Goal: Task Accomplishment & Management: Complete application form

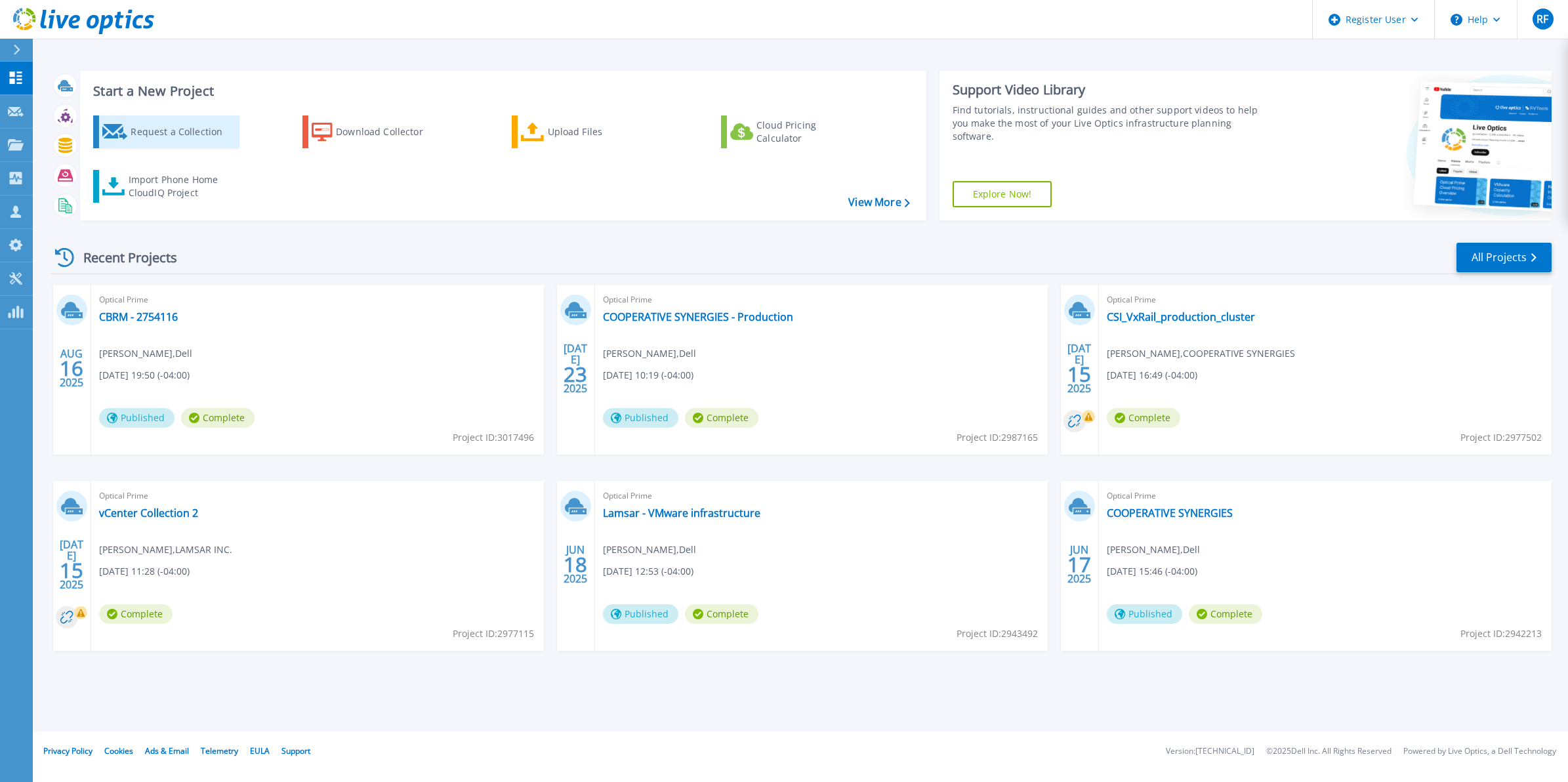
click at [189, 120] on div "Request a Collection" at bounding box center [183, 132] width 105 height 26
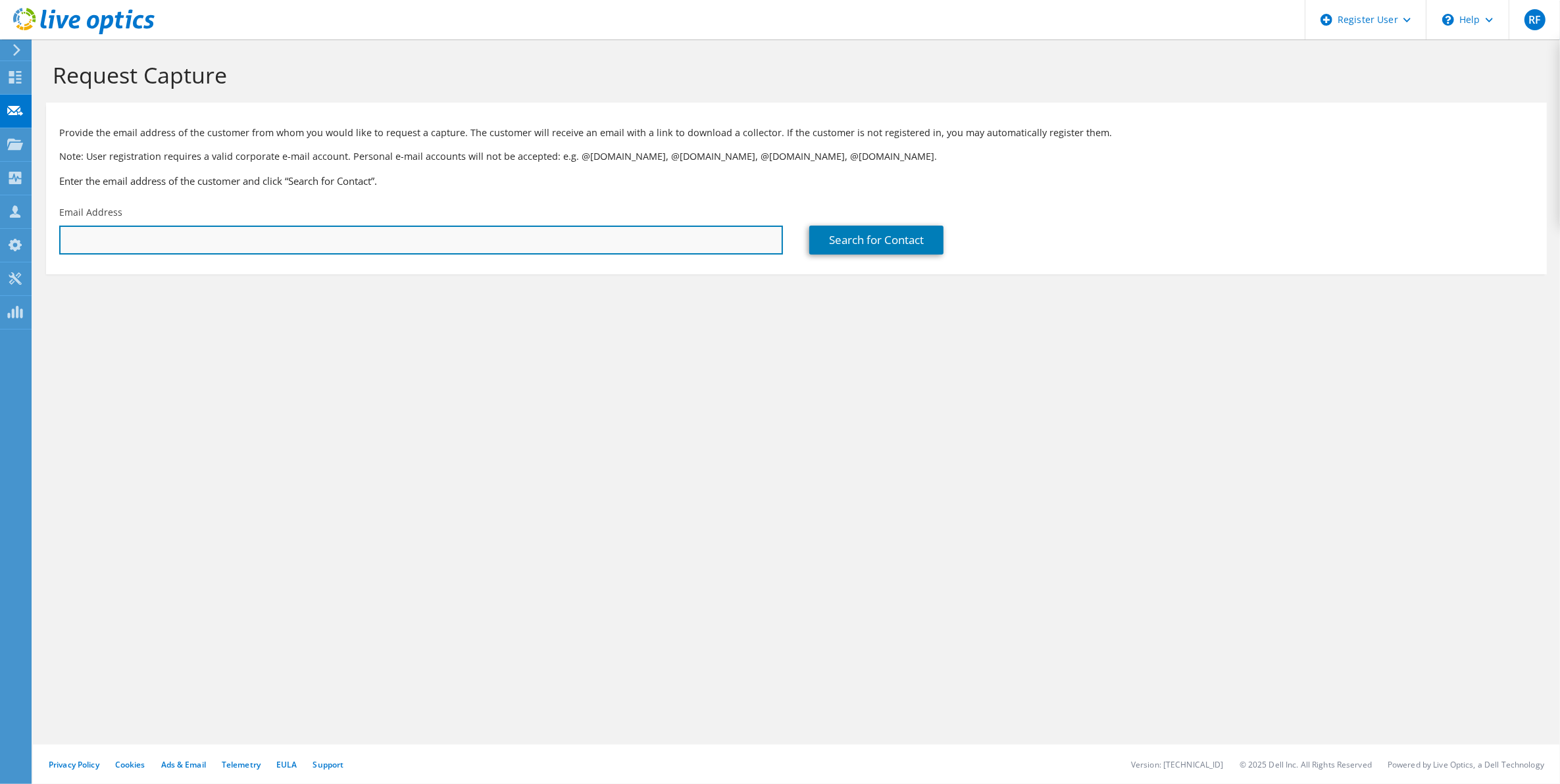
click at [246, 241] on input "text" at bounding box center [421, 240] width 724 height 29
paste input "[PERSON_NAME][EMAIL_ADDRESS][PERSON_NAME][DOMAIN_NAME]"
click at [265, 240] on input "[PERSON_NAME][EMAIL_ADDRESS][PERSON_NAME][DOMAIN_NAME];" at bounding box center [421, 240] width 724 height 29
paste input "[PERSON_NAME][EMAIL_ADDRESS][PERSON_NAME][DOMAIN_NAME]"
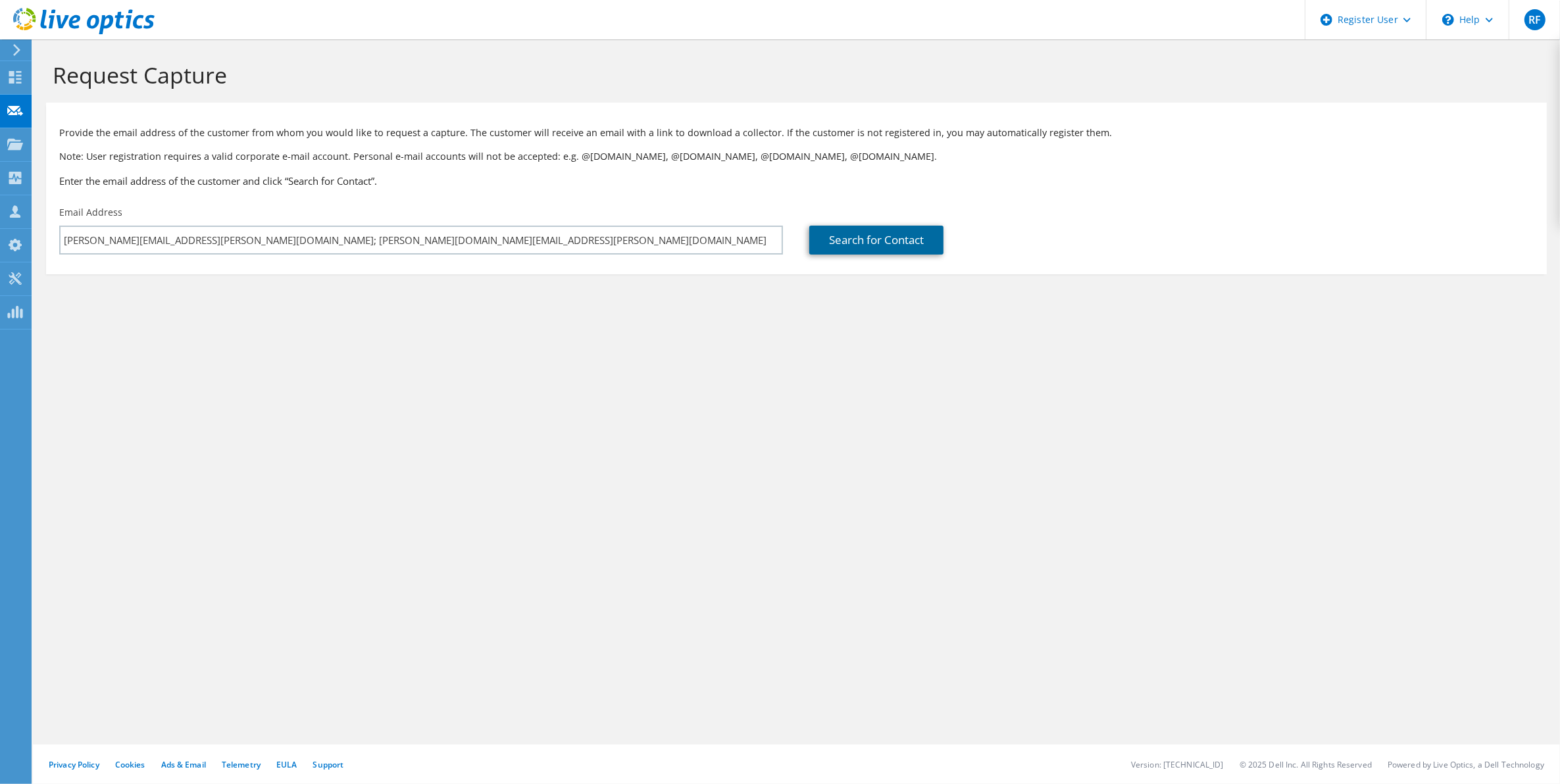
click at [844, 239] on link "Search for Contact" at bounding box center [876, 240] width 134 height 29
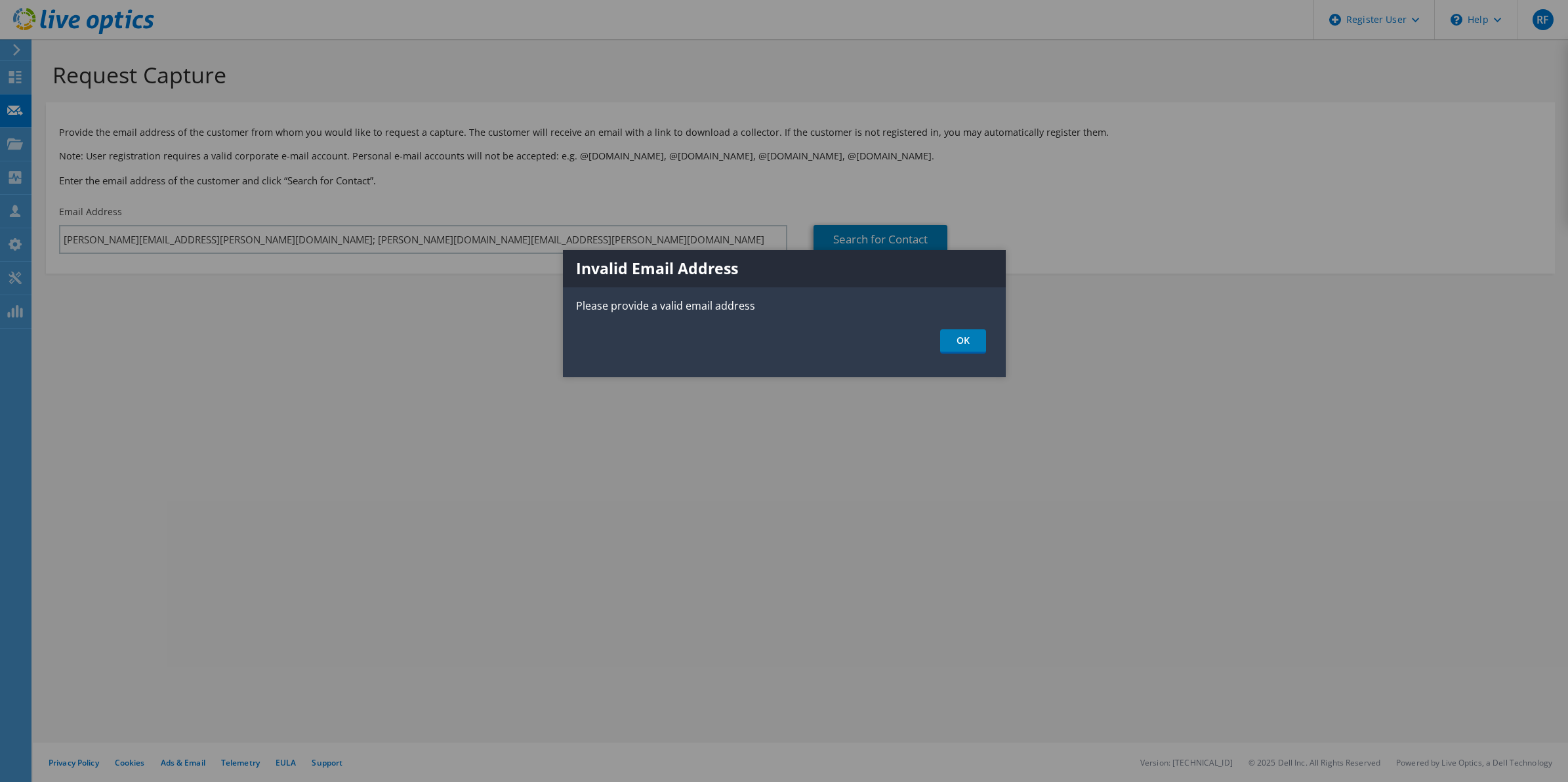
click at [972, 361] on div "Invalid Email Address Please provide a valid email address OK" at bounding box center [784, 313] width 443 height 128
click at [971, 357] on div "Invalid Email Address Please provide a valid email address OK" at bounding box center [784, 313] width 443 height 128
click at [957, 352] on link "OK" at bounding box center [963, 341] width 46 height 24
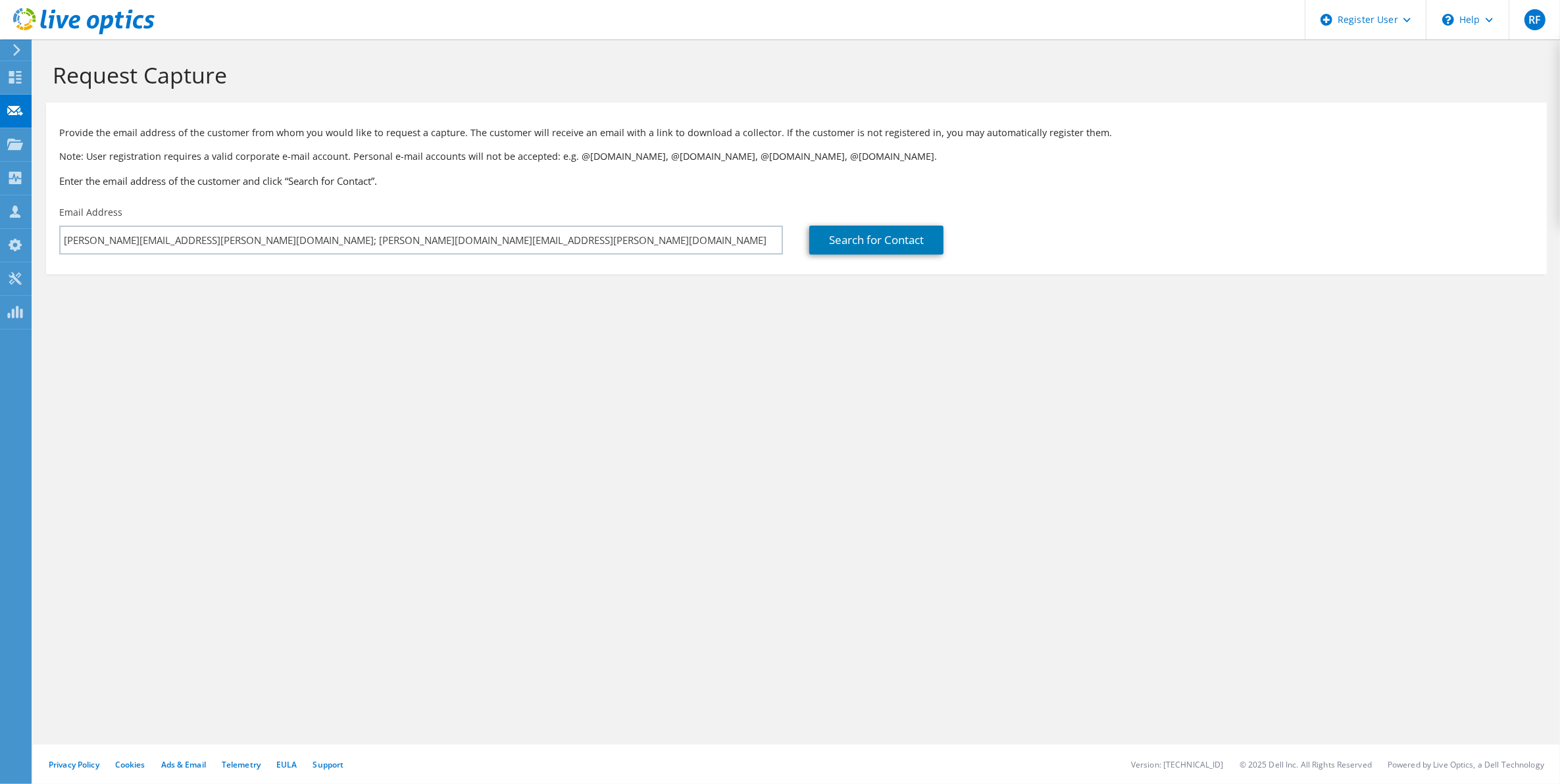
click at [387, 262] on section "Provide the email address of the customer from whom you would like to request a…" at bounding box center [796, 188] width 1500 height 171
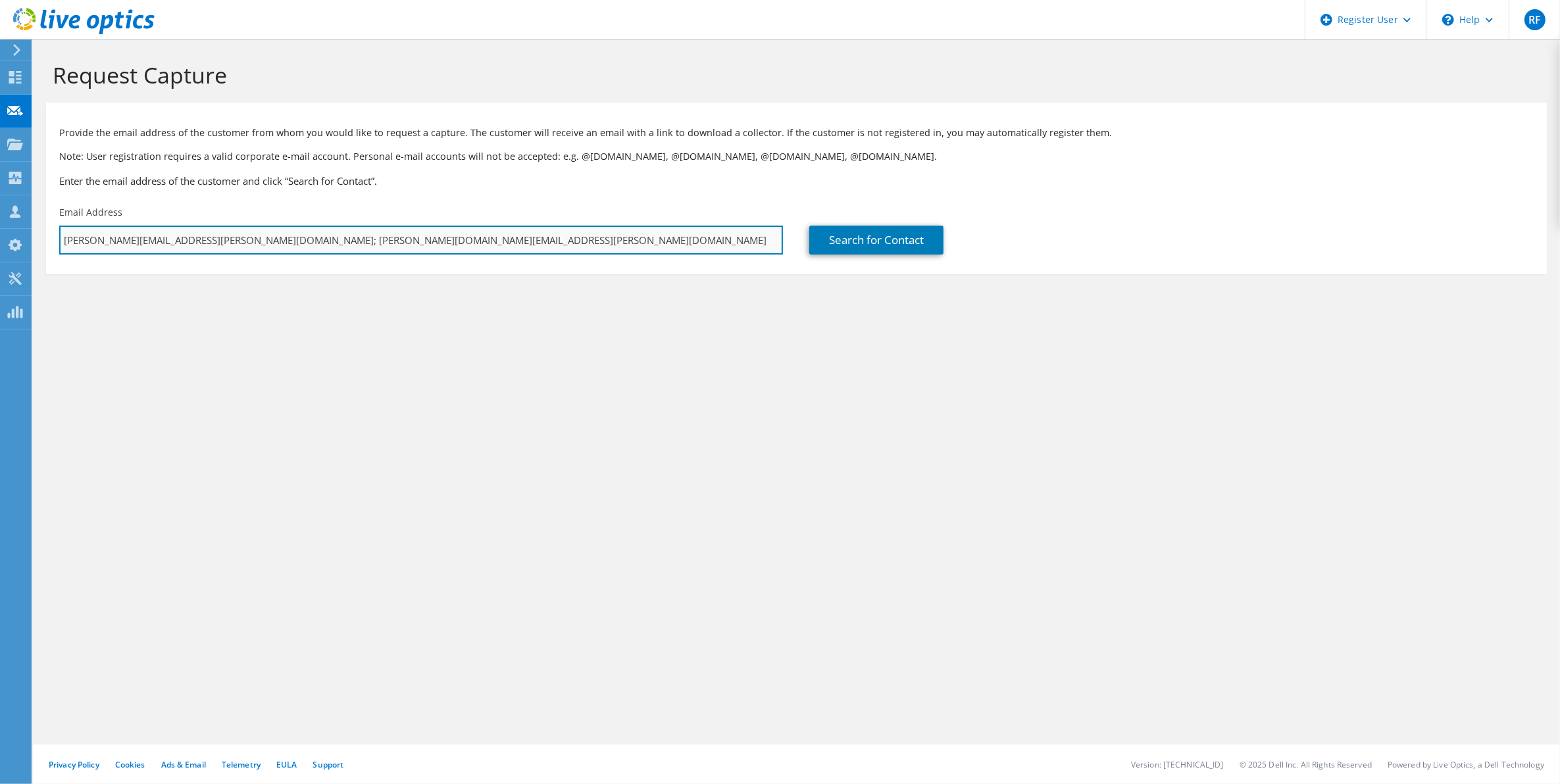
click at [353, 238] on input "[PERSON_NAME][EMAIL_ADDRESS][PERSON_NAME][DOMAIN_NAME]; [PERSON_NAME][DOMAIN_NA…" at bounding box center [421, 240] width 724 height 29
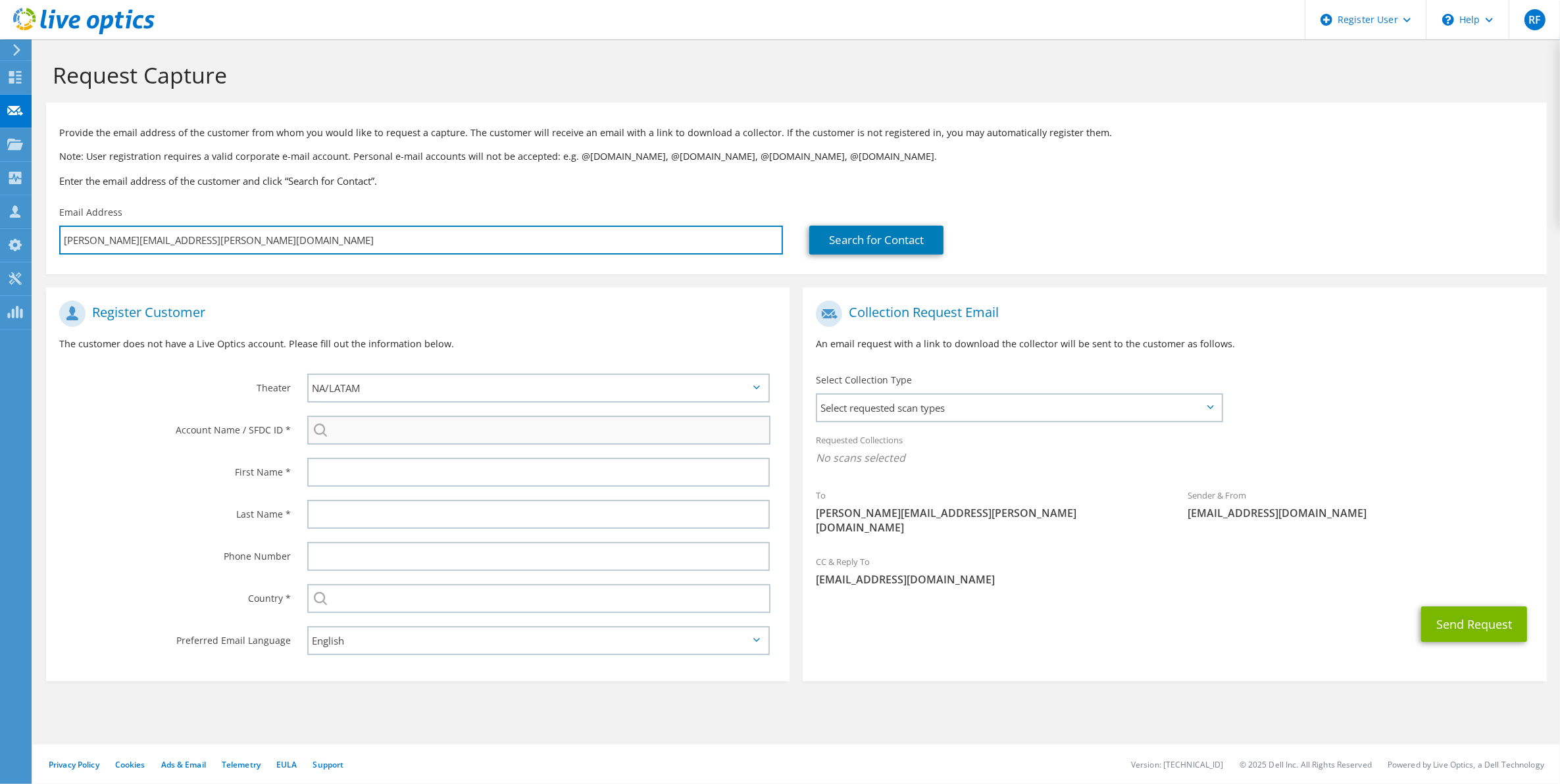
type input "[PERSON_NAME][EMAIL_ADDRESS][PERSON_NAME][DOMAIN_NAME]"
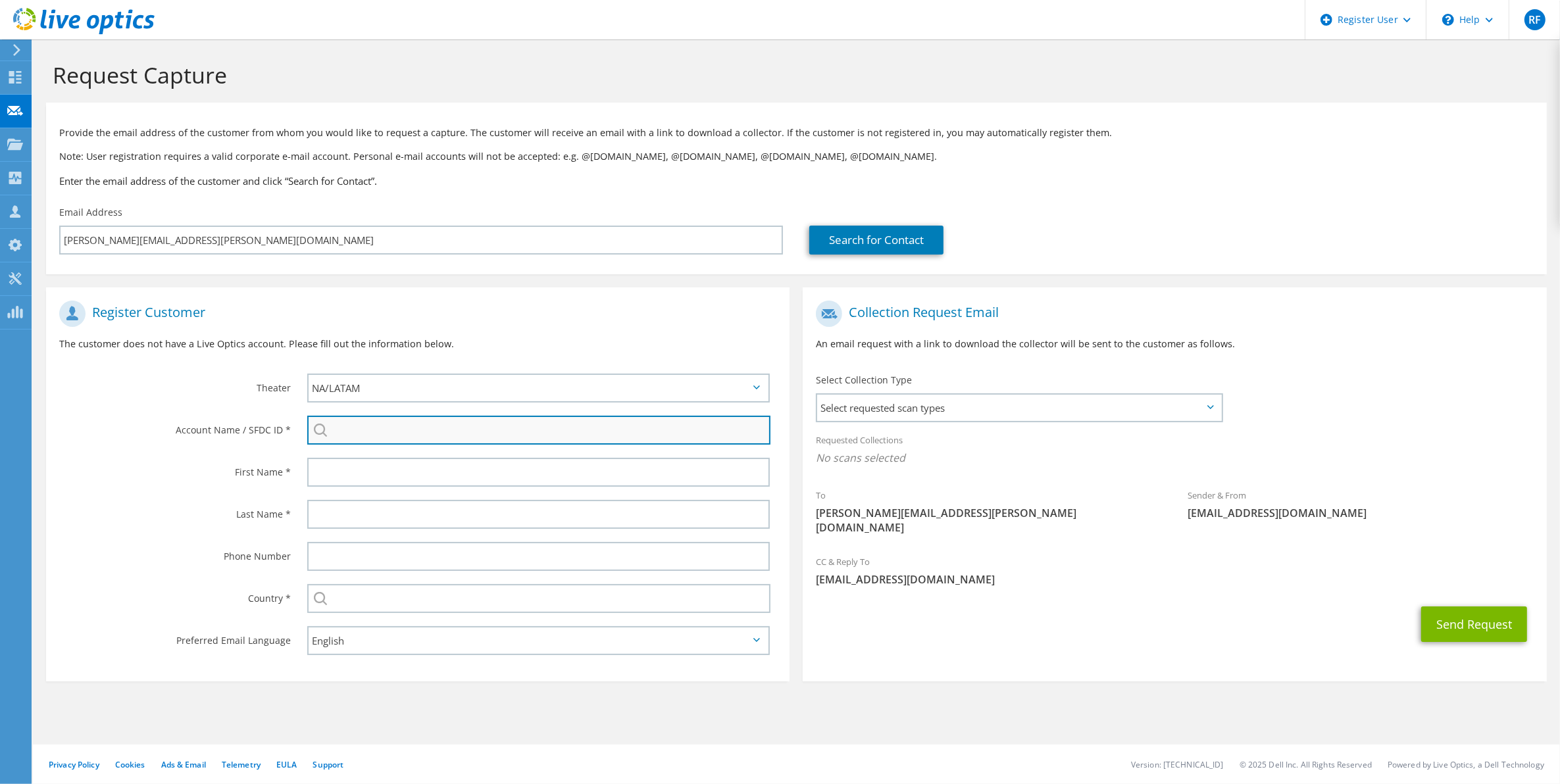
click at [594, 434] on input "search" at bounding box center [539, 431] width 464 height 29
paste input "3538471008"
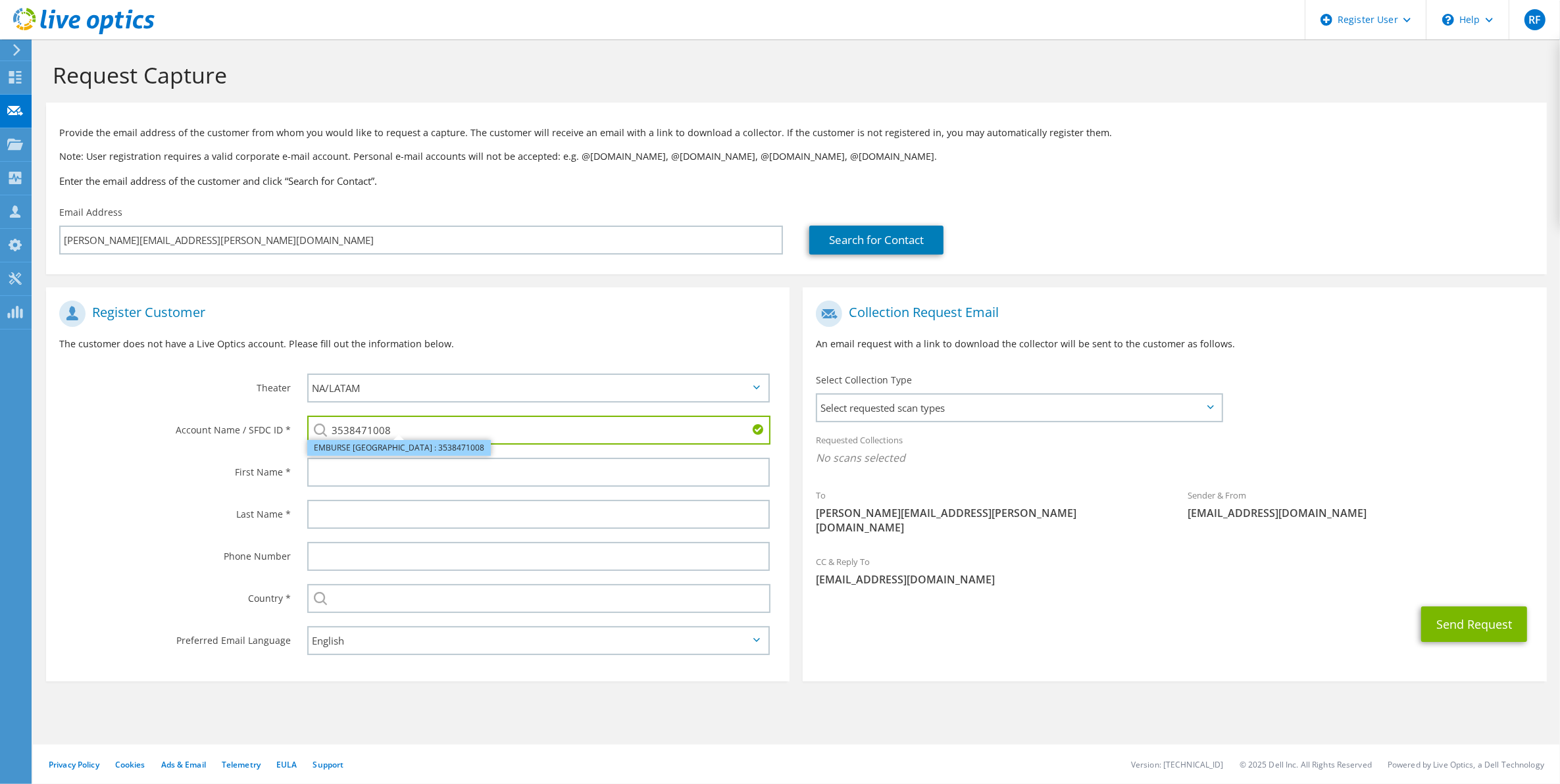
click at [388, 452] on li "EMBURSE [GEOGRAPHIC_DATA] : 3538471008" at bounding box center [399, 448] width 184 height 16
type input "EMBURSE [GEOGRAPHIC_DATA] : 3538471008"
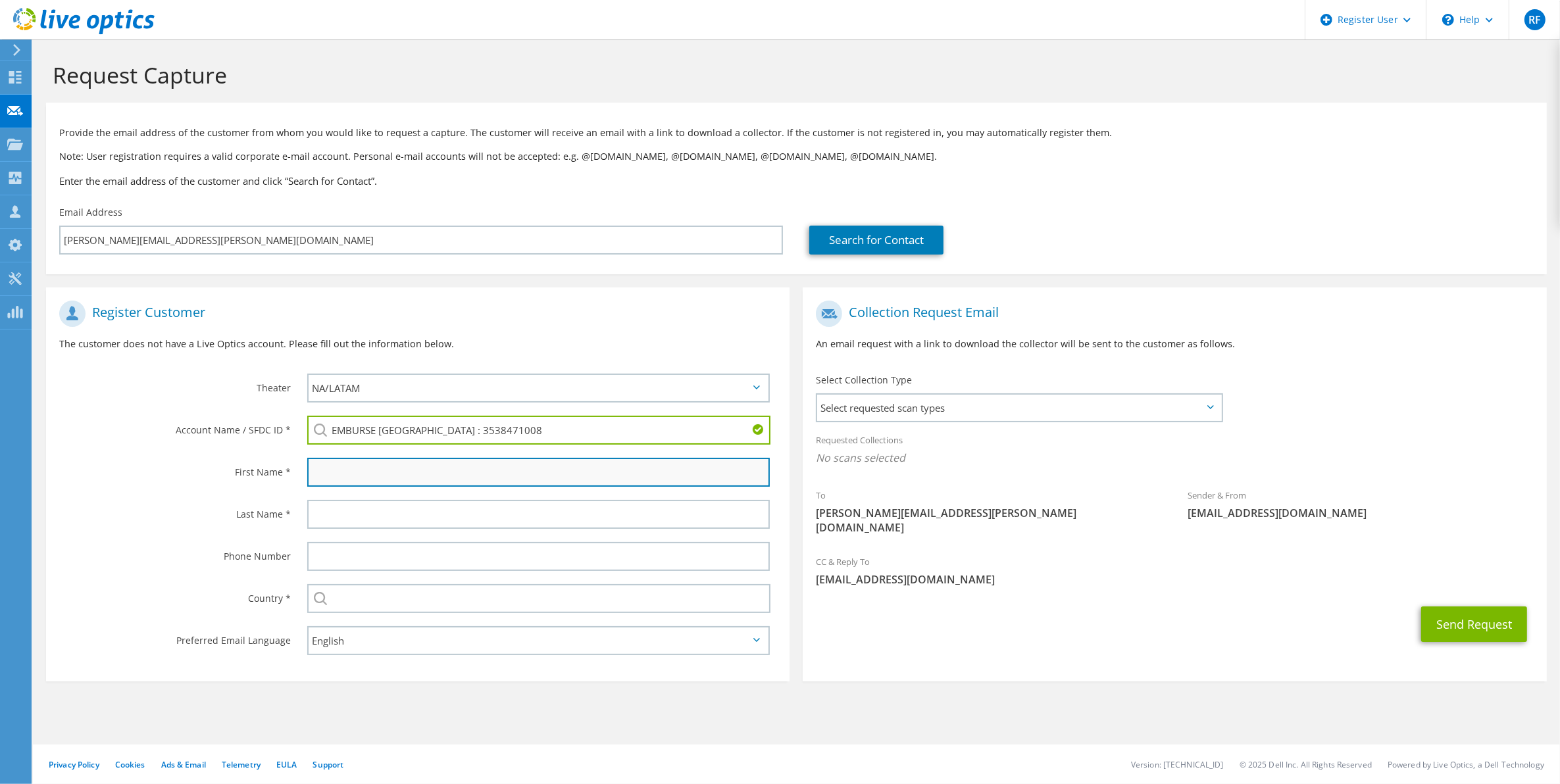
click at [423, 481] on input "text" at bounding box center [539, 472] width 463 height 29
type input "[PERSON_NAME]"
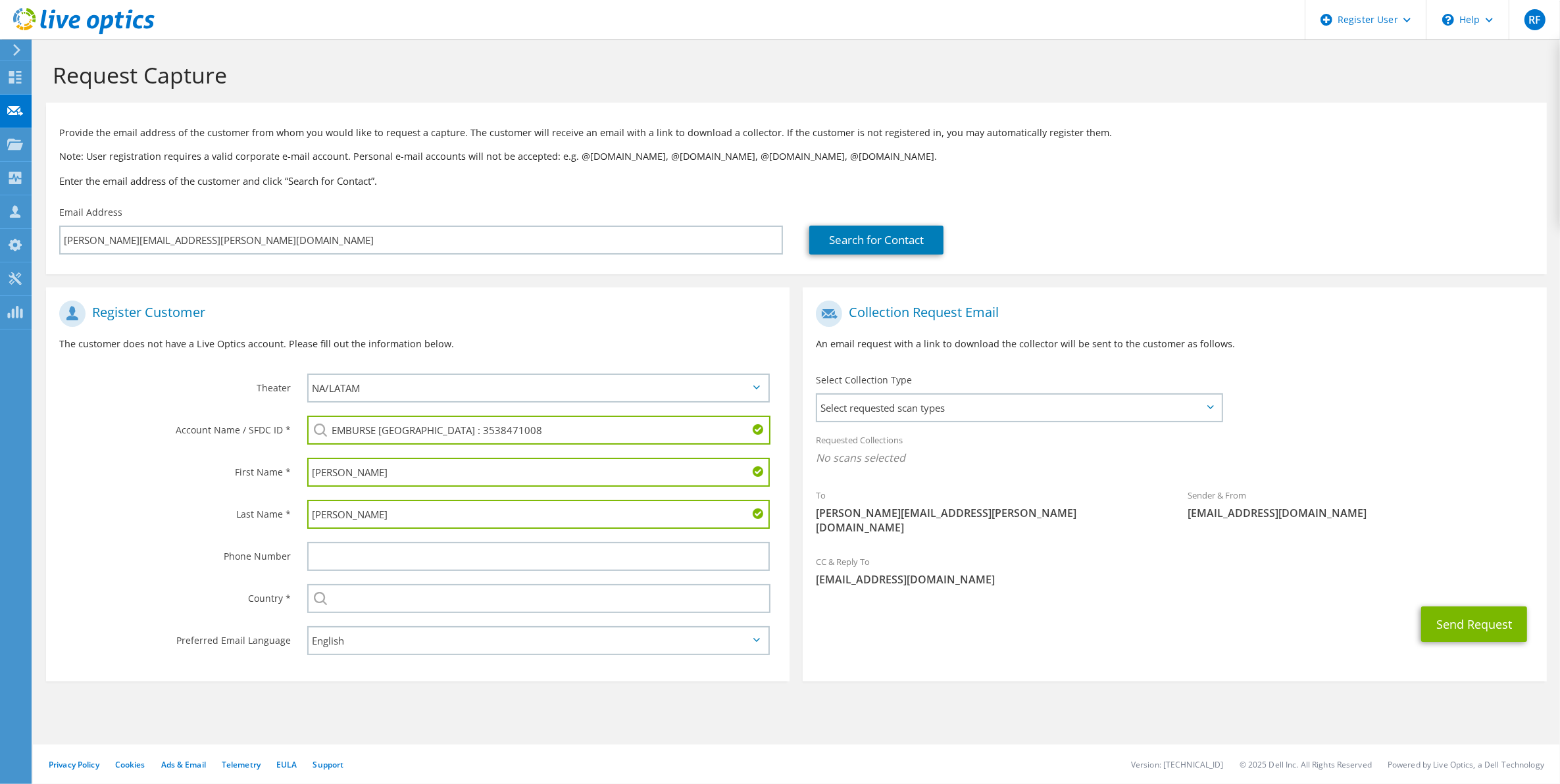
type input "[PERSON_NAME]"
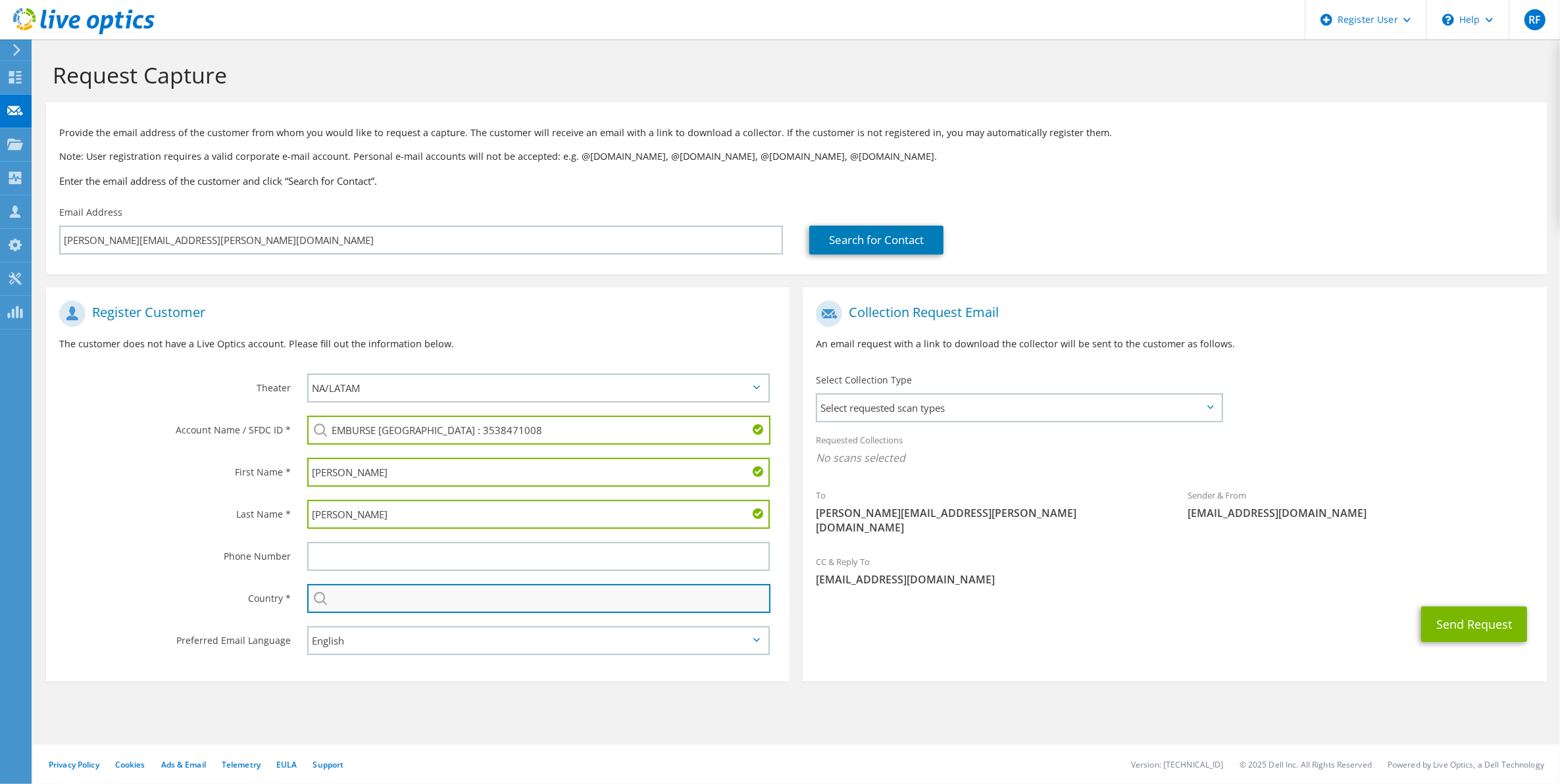
click at [580, 596] on input "text" at bounding box center [539, 599] width 464 height 29
click at [554, 619] on li "[GEOGRAPHIC_DATA]" at bounding box center [539, 621] width 461 height 19
type input "[GEOGRAPHIC_DATA]"
click at [563, 688] on section "Request Capture Provide the email address of the customer from whom you would l…" at bounding box center [796, 393] width 1527 height 708
drag, startPoint x: 506, startPoint y: 419, endPoint x: 275, endPoint y: 428, distance: 231.2
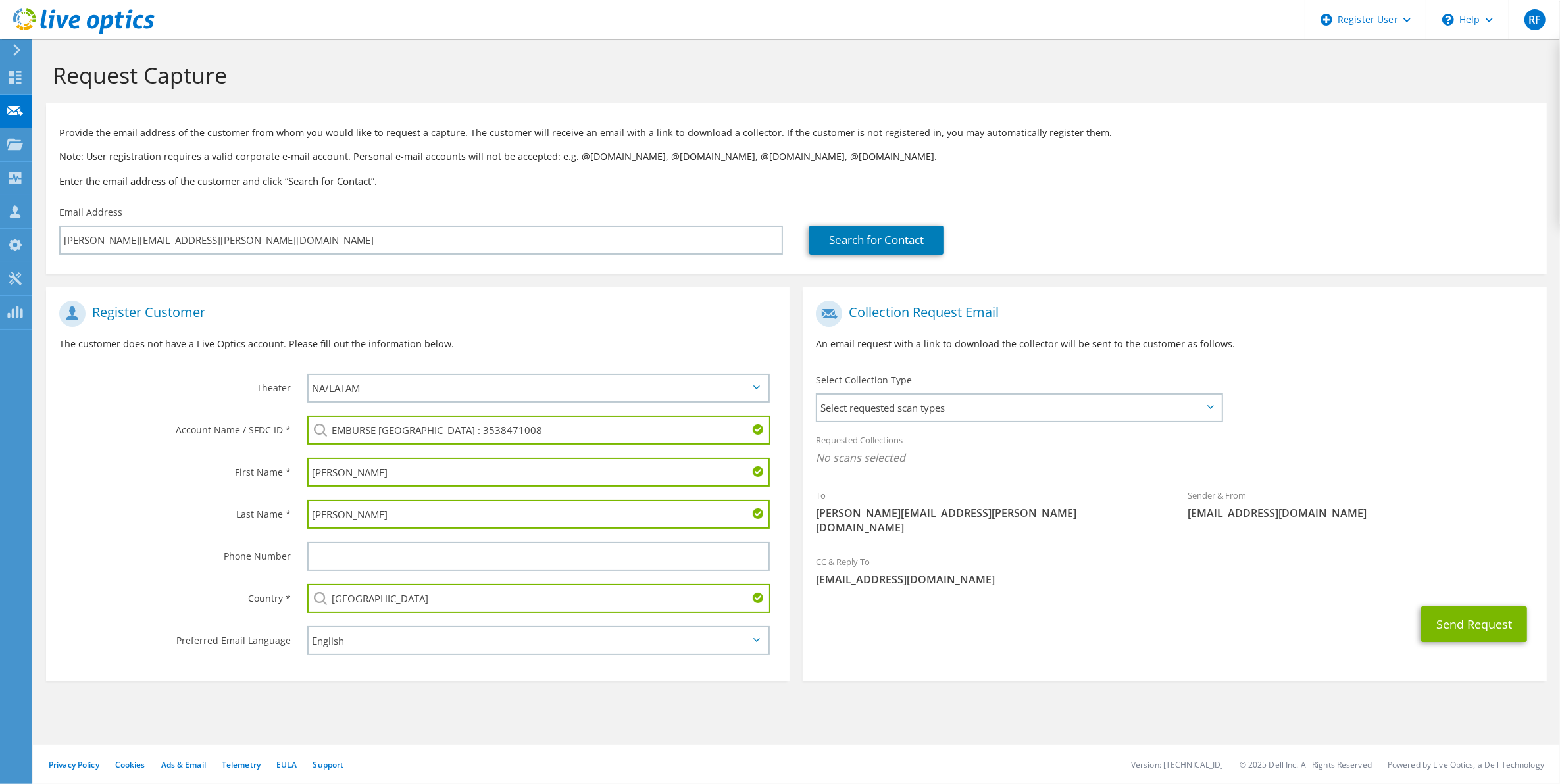
click at [275, 428] on div "Account Name / SFDC ID * EMBURSE [GEOGRAPHIC_DATA] : 3538471008 EMBURSE [GEOGRA…" at bounding box center [418, 430] width 744 height 42
click at [987, 405] on span "Select requested scan types" at bounding box center [1018, 407] width 403 height 27
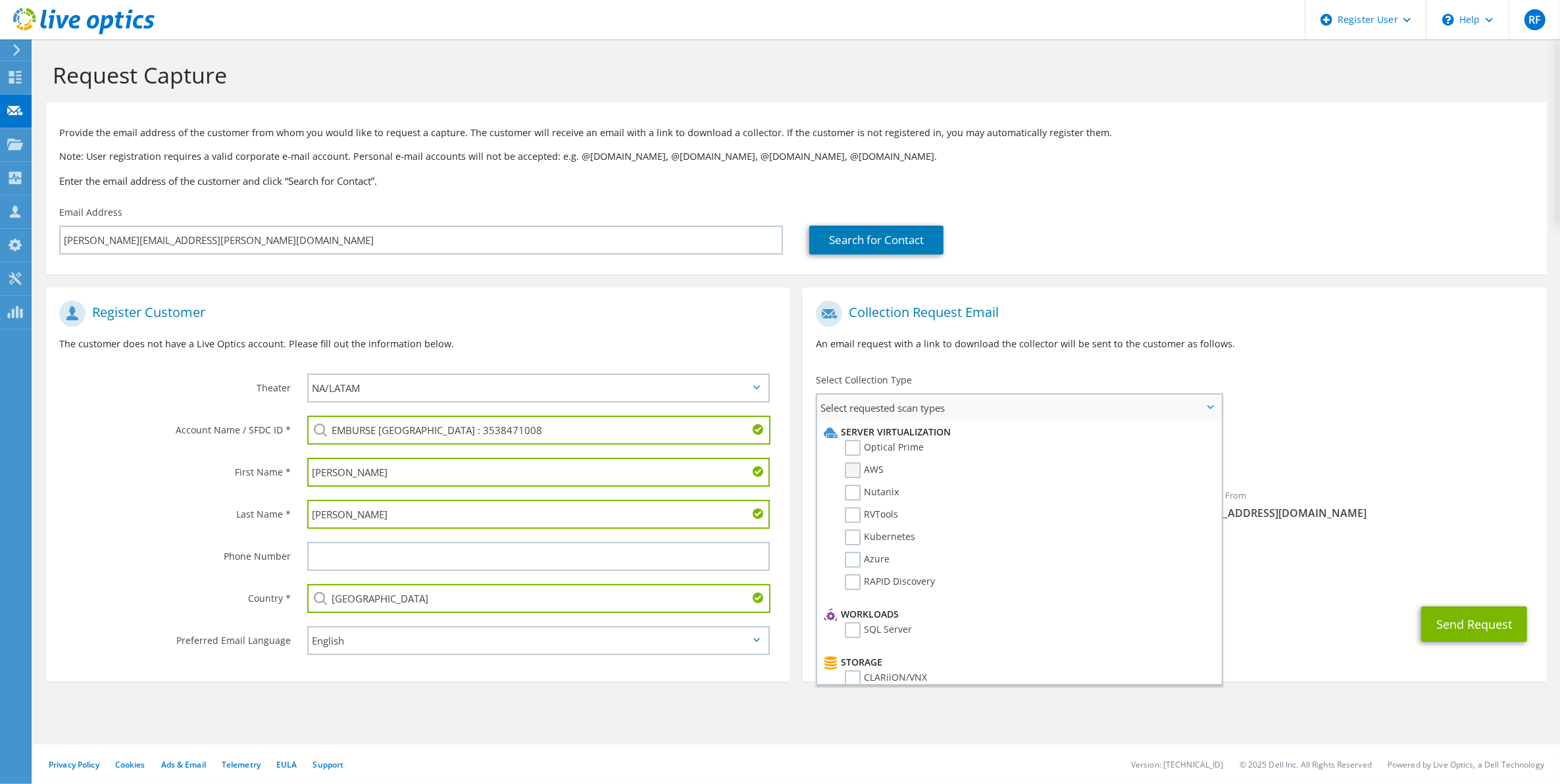
click at [853, 464] on label "AWS" at bounding box center [864, 471] width 39 height 16
click at [0, 0] on input "AWS" at bounding box center [0, 0] width 0 height 0
click at [852, 449] on label "Optical Prime" at bounding box center [884, 448] width 79 height 16
click at [0, 0] on input "Optical Prime" at bounding box center [0, 0] width 0 height 0
click at [1301, 390] on div "To [PERSON_NAME][EMAIL_ADDRESS][PERSON_NAME][DOMAIN_NAME] Sender & From [EMAIL_…" at bounding box center [1174, 423] width 744 height 258
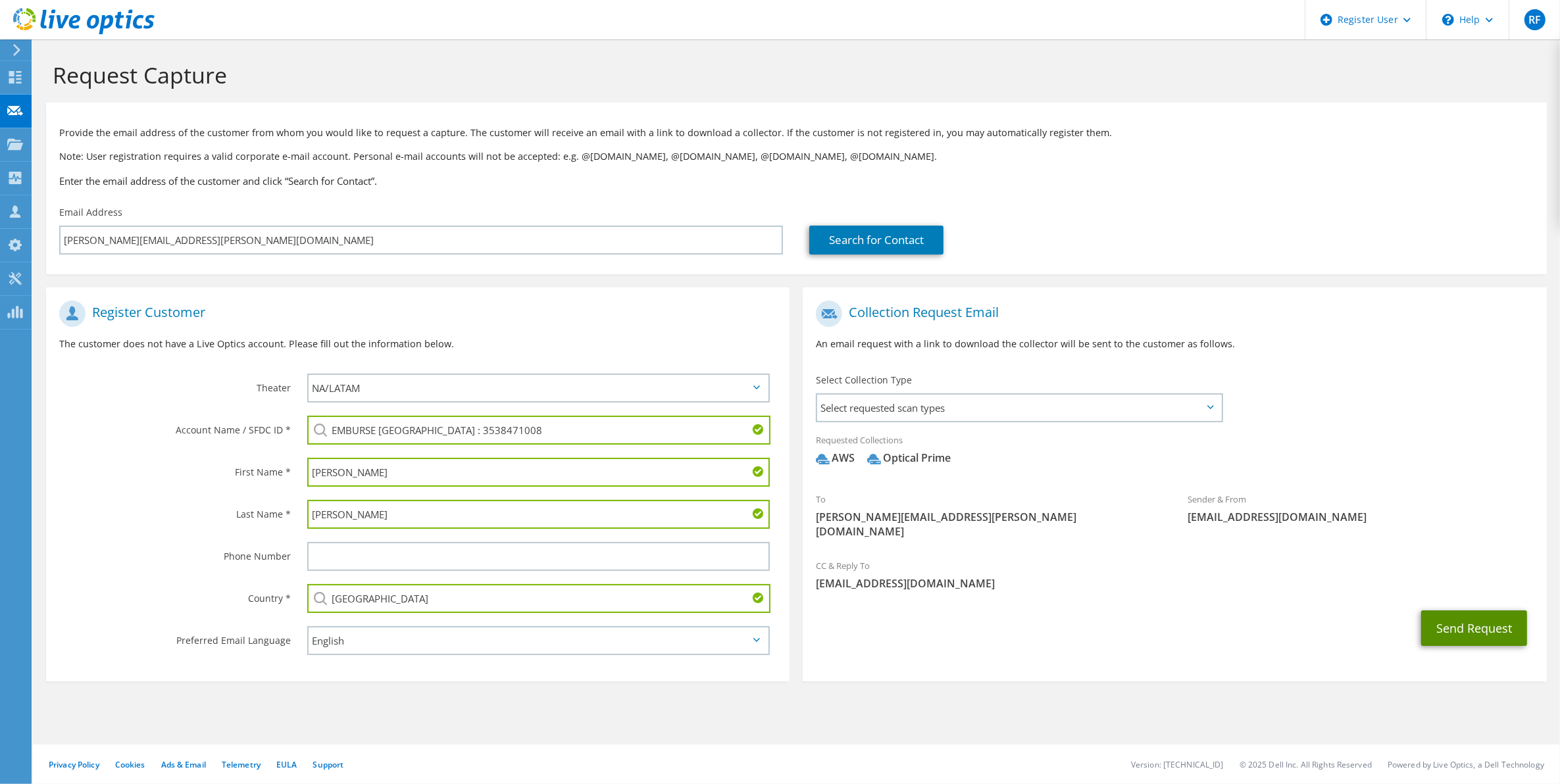
click at [1475, 613] on button "Send Request" at bounding box center [1474, 628] width 106 height 35
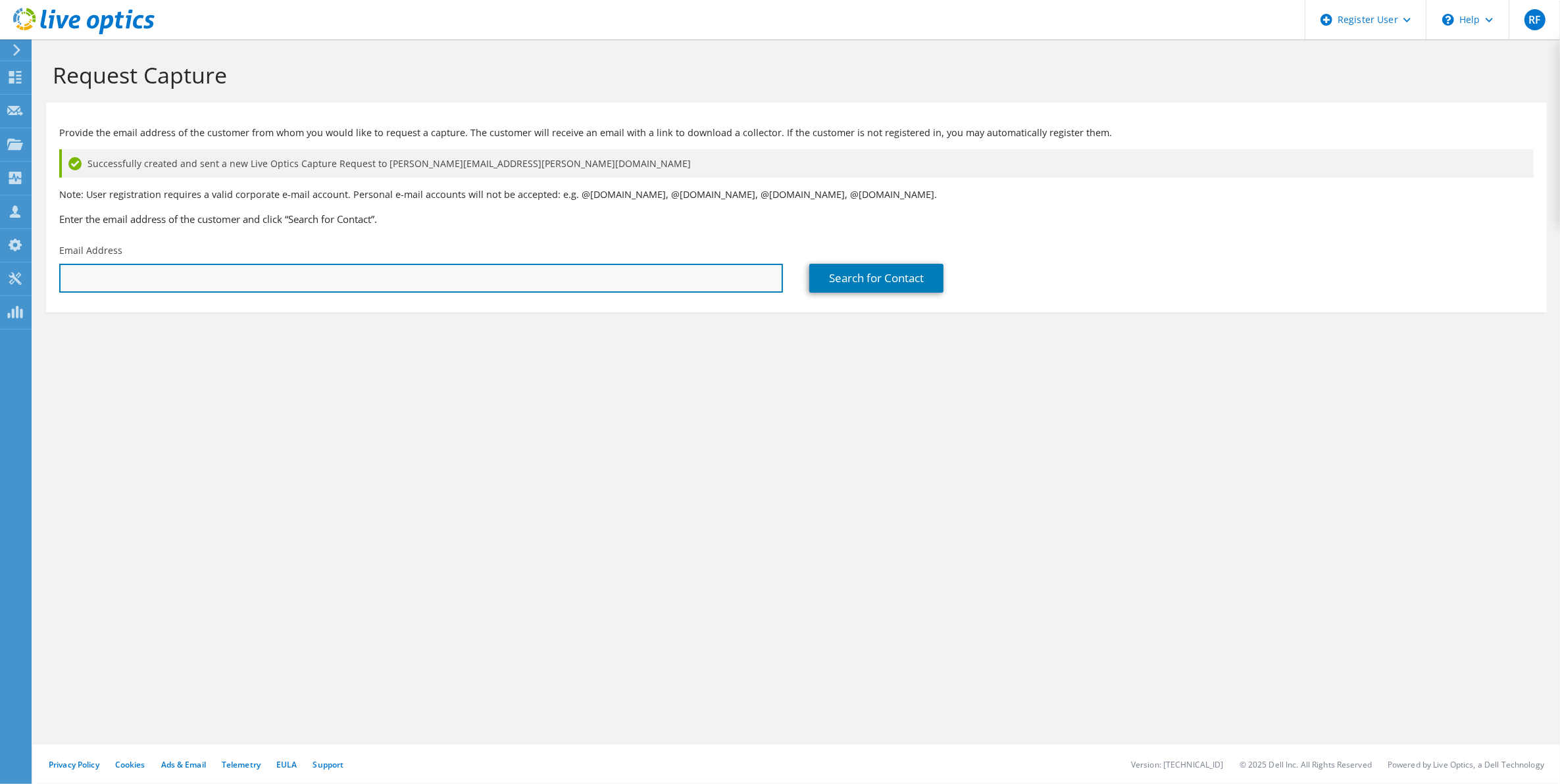
click at [192, 274] on input "text" at bounding box center [421, 279] width 724 height 29
paste input "sirus.ahmad@emburse.com"
type input "sirus.ahmad@emburse.com"
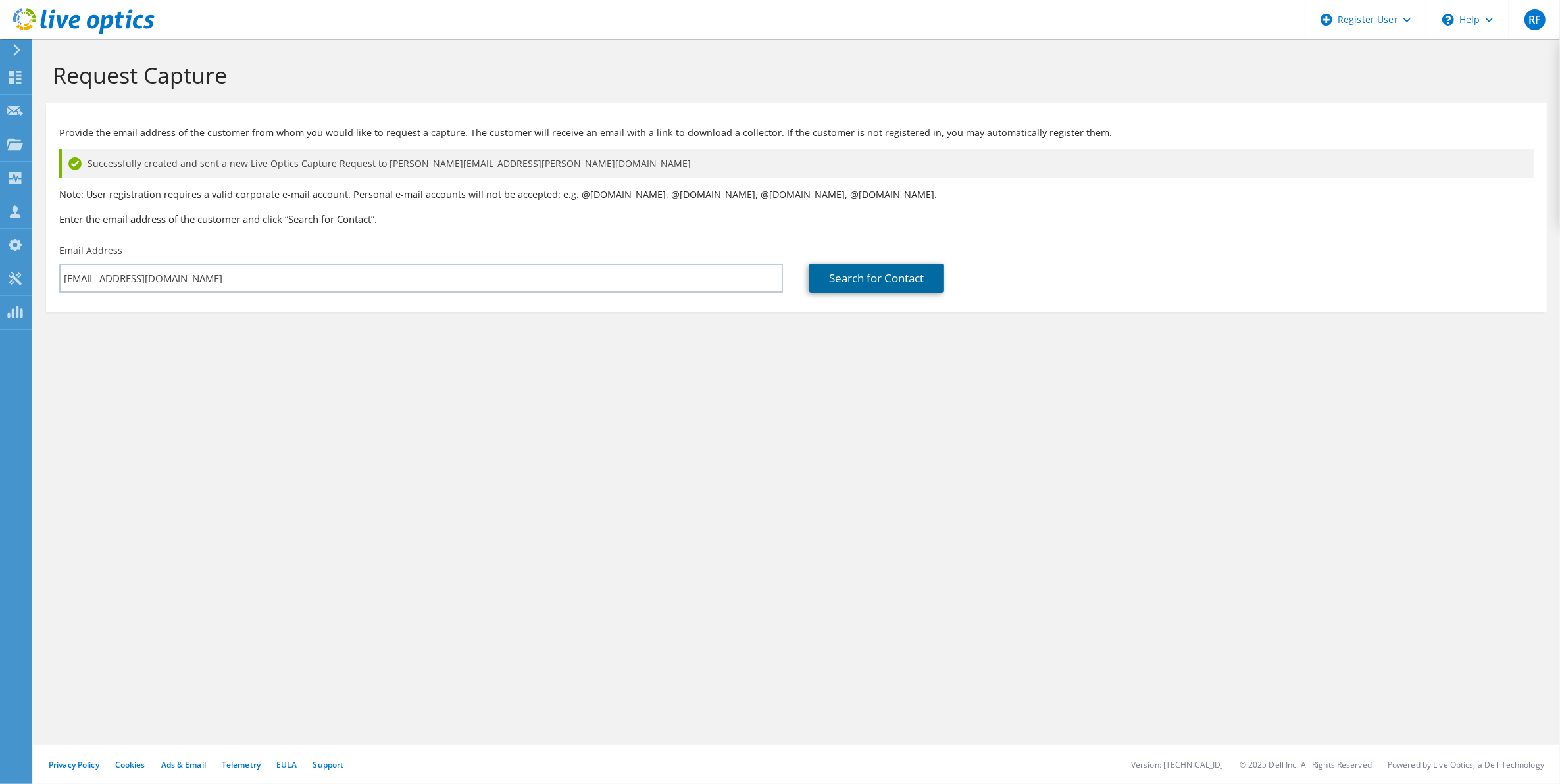
click at [844, 283] on link "Search for Contact" at bounding box center [876, 279] width 134 height 29
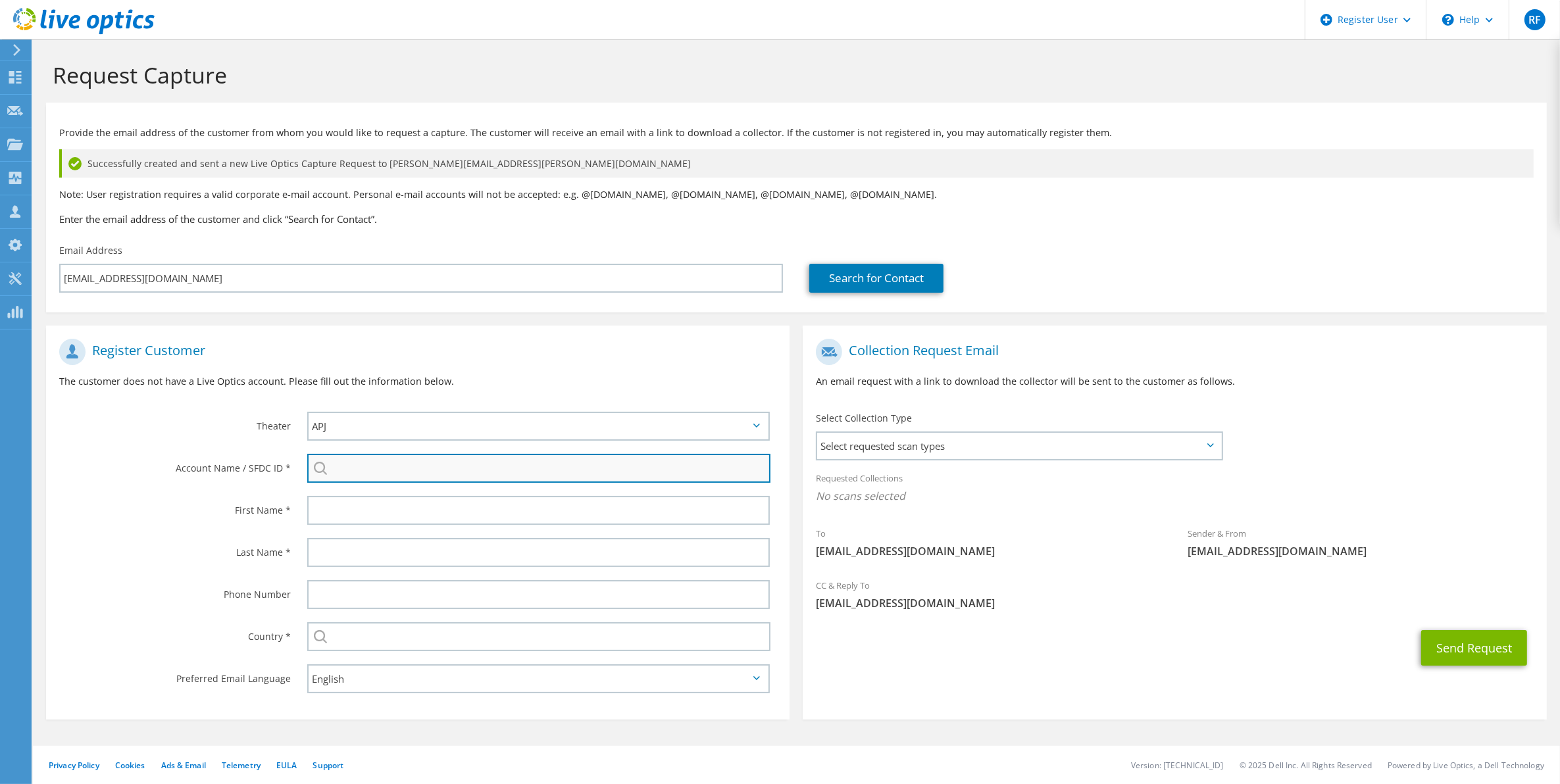
click at [407, 458] on input "search" at bounding box center [539, 468] width 464 height 29
paste input "3538471008"
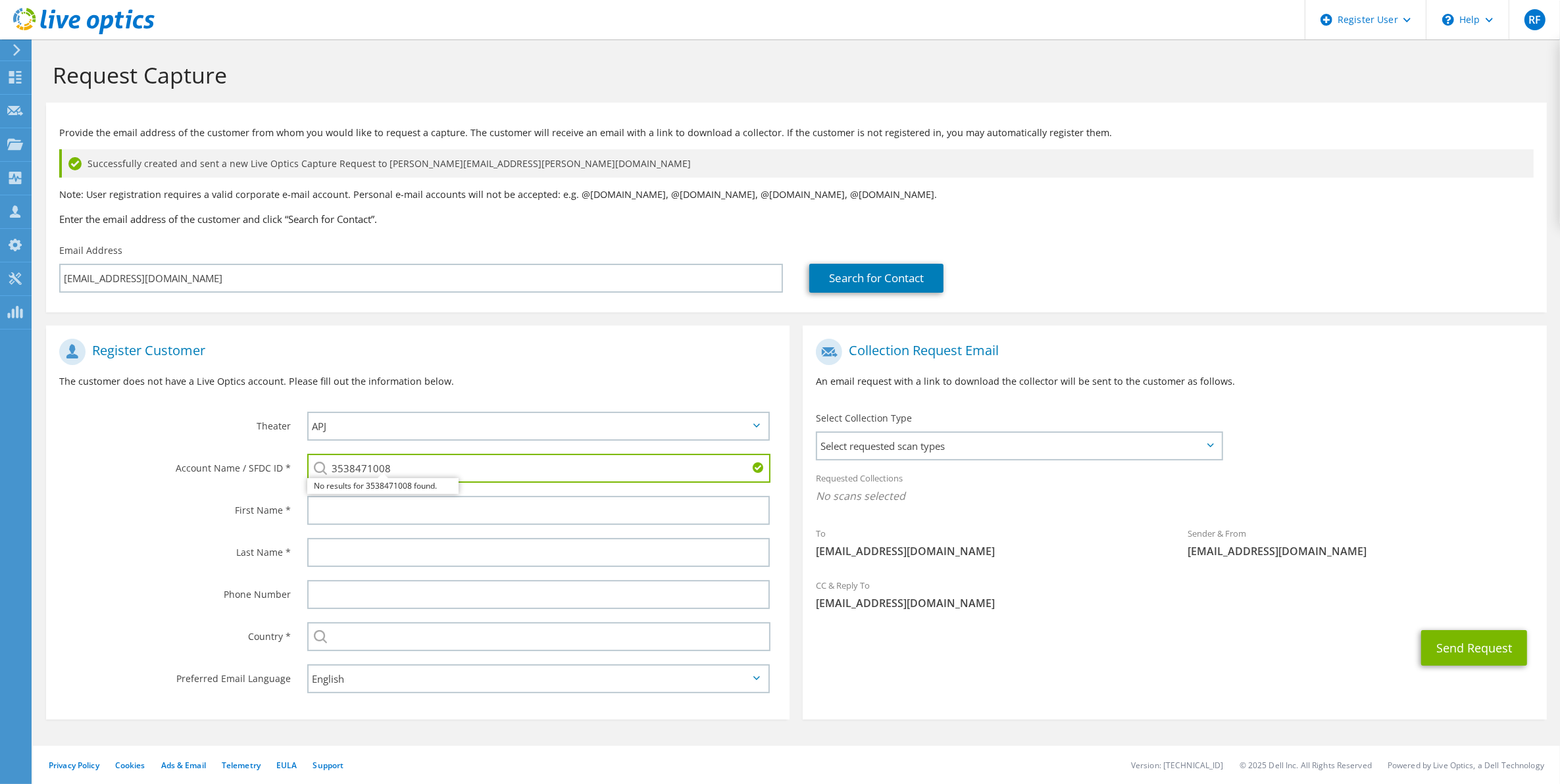
type input "3538471008"
click at [373, 482] on div "No results for 3538471008 found." at bounding box center [383, 486] width 151 height 16
click at [427, 477] on input "3538471008" at bounding box center [539, 468] width 464 height 29
click at [402, 468] on input "3538471008" at bounding box center [539, 468] width 464 height 29
click at [125, 525] on div "First Name *" at bounding box center [170, 510] width 248 height 41
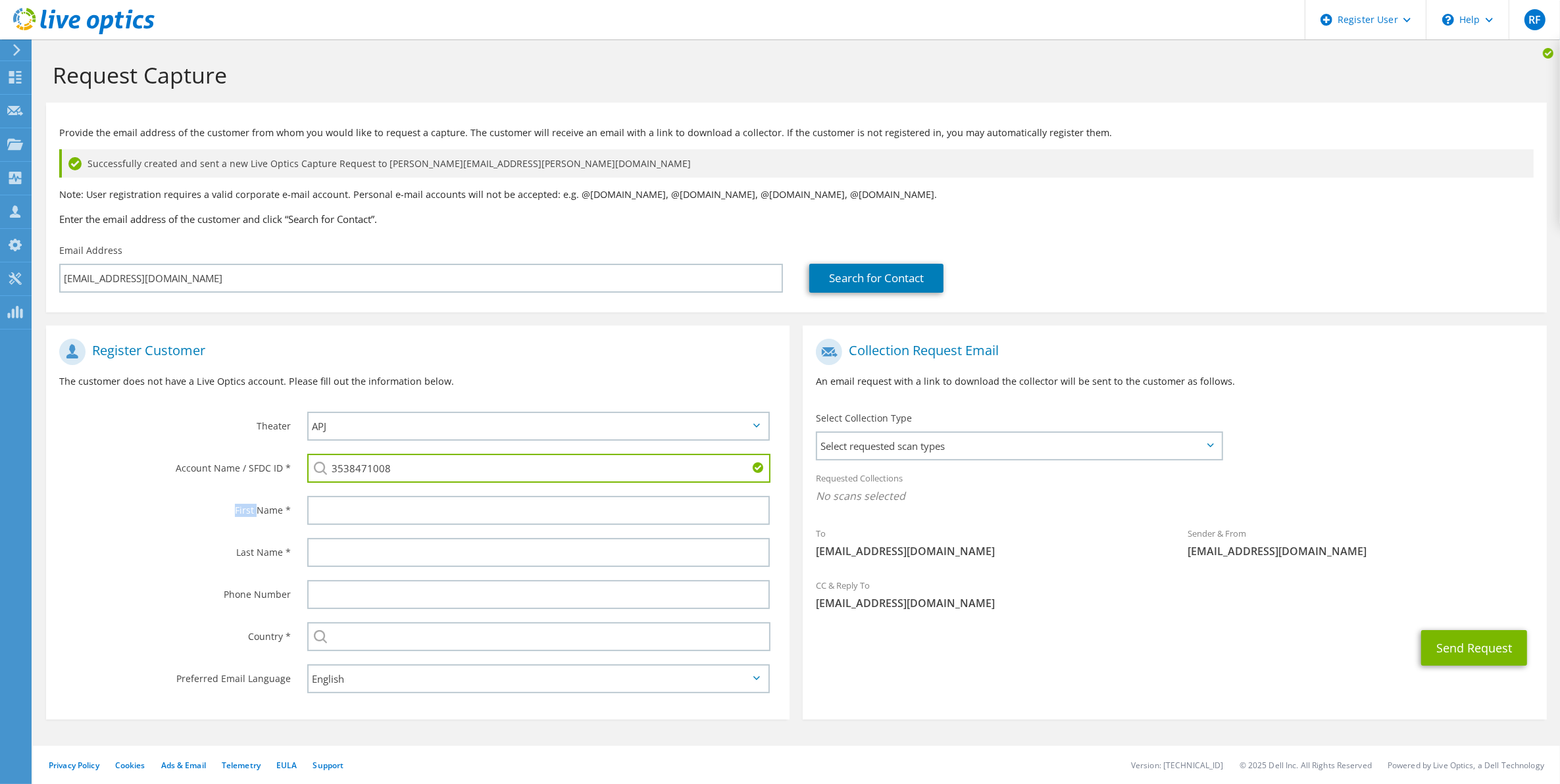
click at [125, 525] on div "First Name *" at bounding box center [170, 510] width 248 height 41
click at [410, 467] on input "3538471008" at bounding box center [539, 468] width 464 height 29
click at [333, 466] on input "3538471008" at bounding box center [539, 468] width 464 height 29
click at [163, 520] on div "First Name *" at bounding box center [170, 510] width 248 height 41
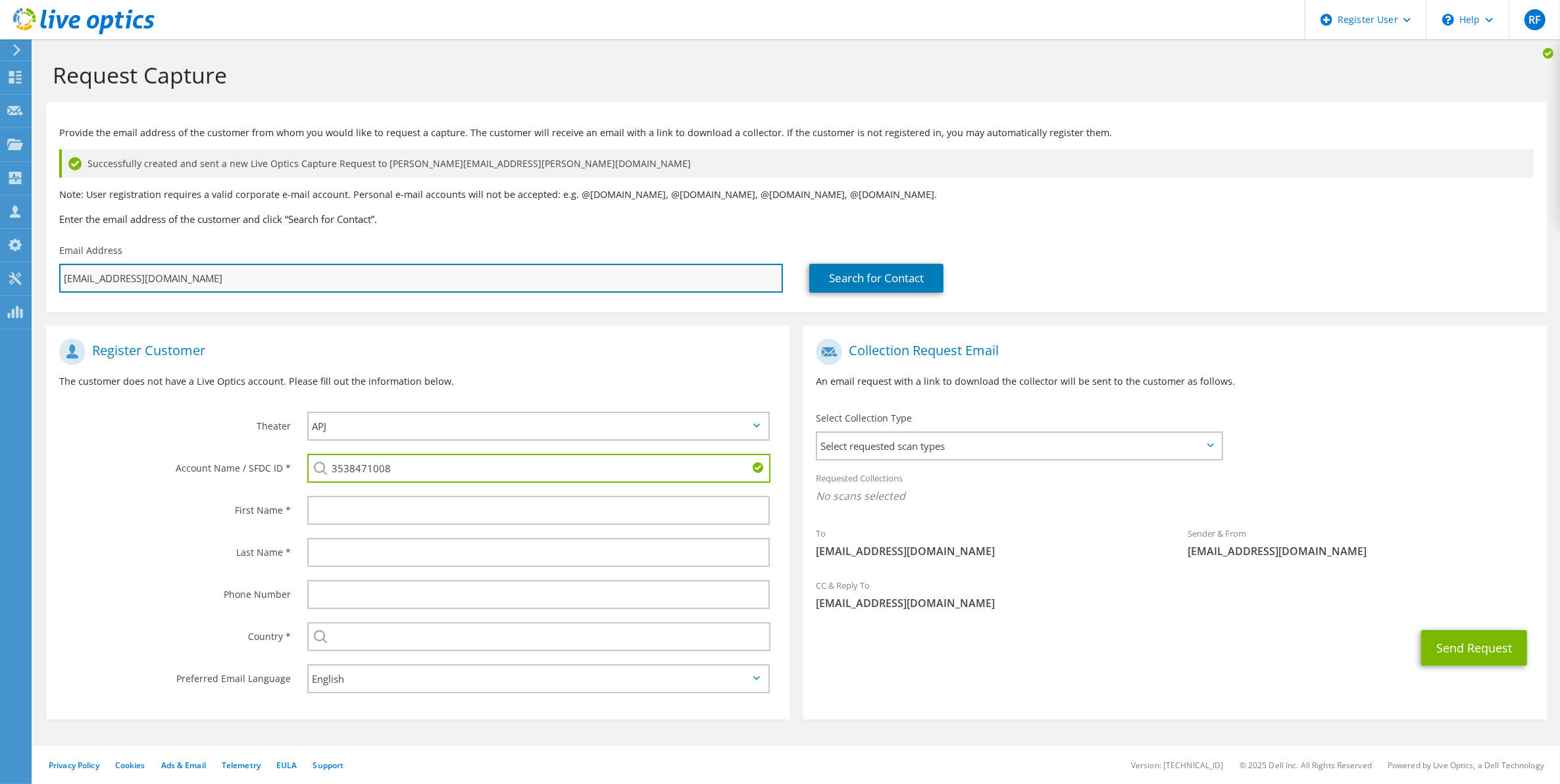
click at [195, 274] on input "sirus.ahmad@emburse.com" at bounding box center [421, 279] width 724 height 29
